Goal: Task Accomplishment & Management: Manage account settings

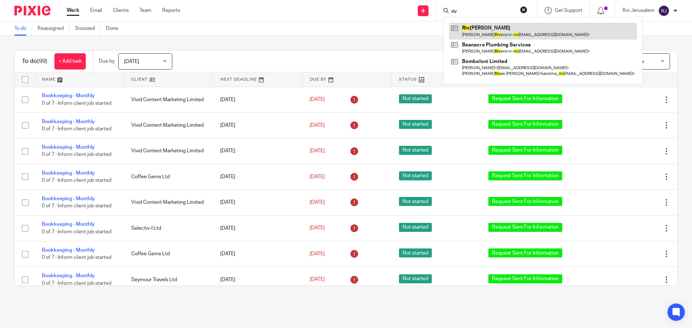
type input "riv"
click at [478, 33] on link at bounding box center [543, 31] width 188 height 17
click at [490, 28] on link at bounding box center [543, 31] width 188 height 17
click at [465, 33] on link at bounding box center [543, 31] width 188 height 17
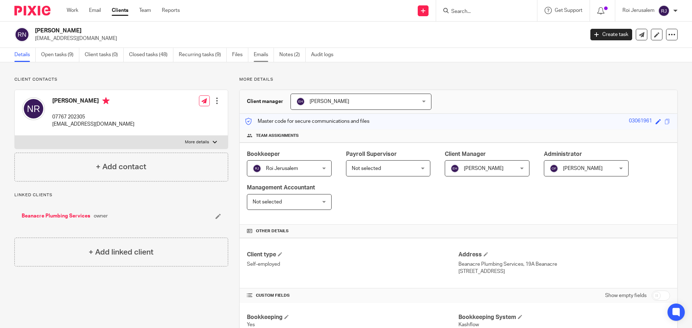
click at [262, 56] on link "Emails" at bounding box center [264, 55] width 20 height 14
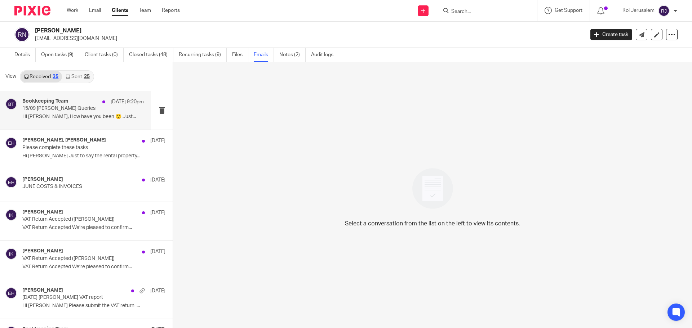
click at [110, 106] on p "15/09 [PERSON_NAME] Queries" at bounding box center [70, 109] width 97 height 6
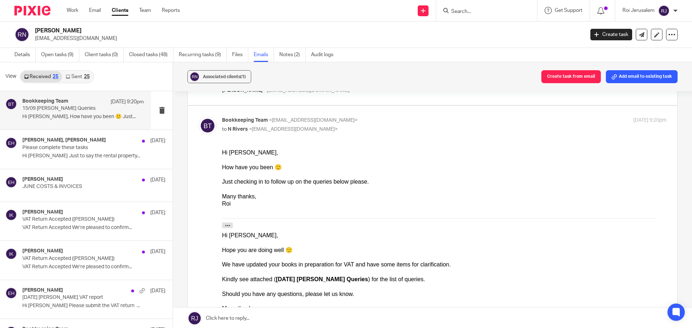
scroll to position [32, 0]
